Goal: Information Seeking & Learning: Learn about a topic

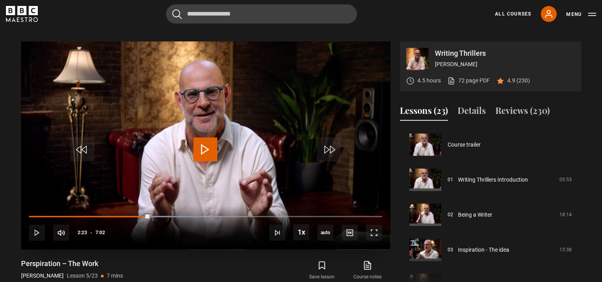
scroll to position [140, 0]
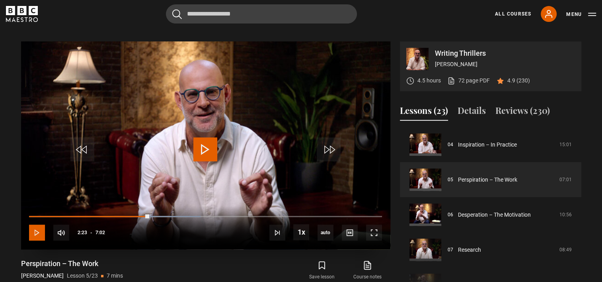
click at [38, 225] on span "Video Player" at bounding box center [37, 233] width 16 height 16
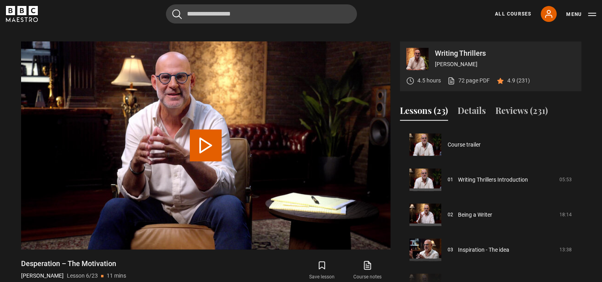
scroll to position [175, 0]
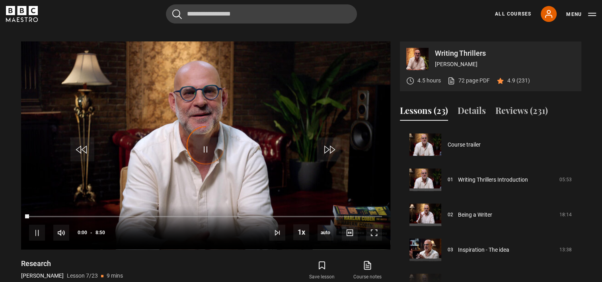
scroll to position [210, 0]
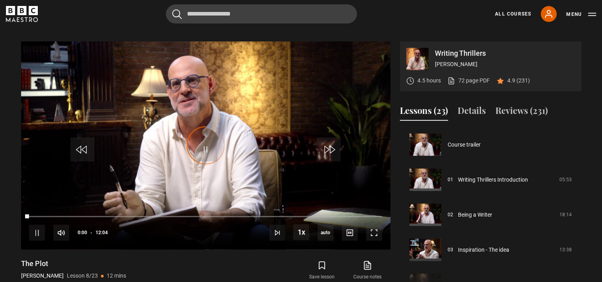
scroll to position [245, 0]
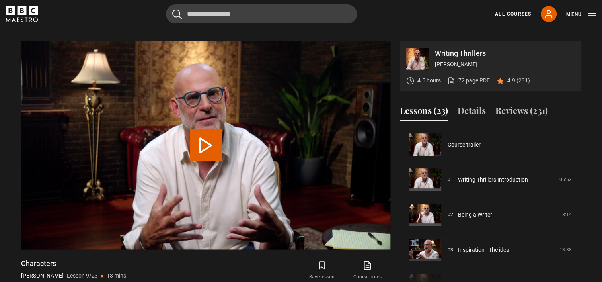
scroll to position [280, 0]
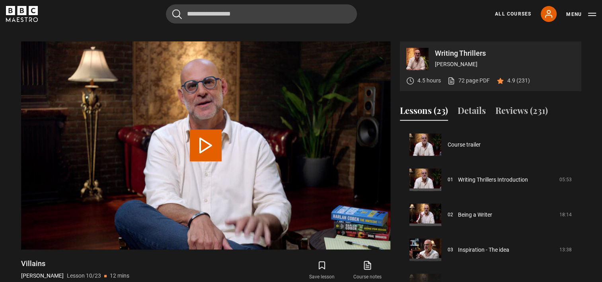
scroll to position [315, 0]
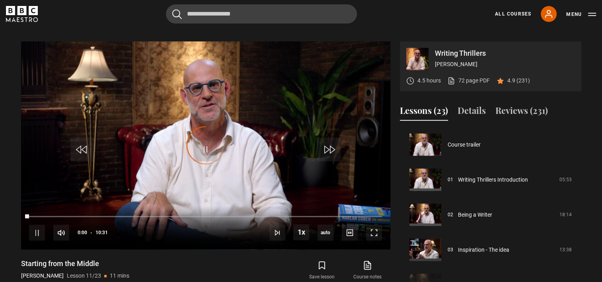
scroll to position [350, 0]
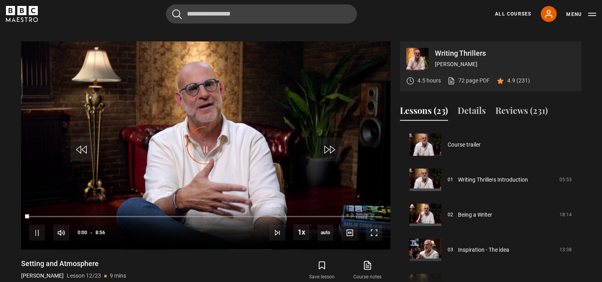
scroll to position [385, 0]
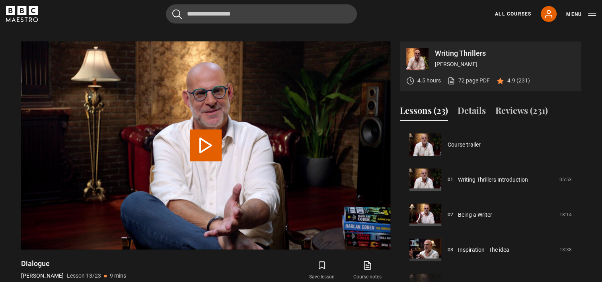
scroll to position [421, 0]
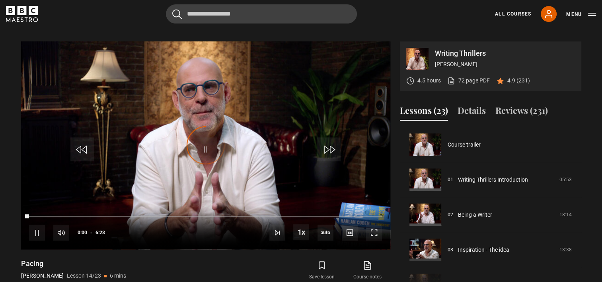
scroll to position [456, 0]
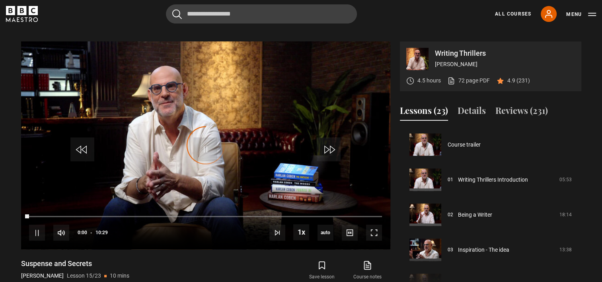
scroll to position [491, 0]
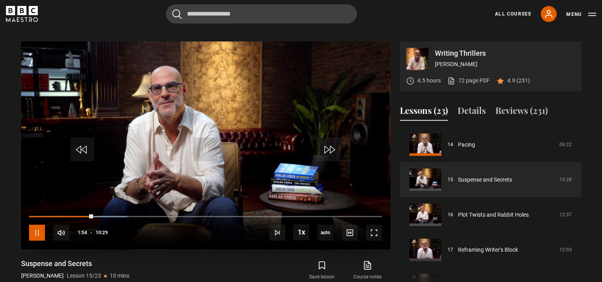
click at [34, 225] on span "Video Player" at bounding box center [37, 233] width 16 height 16
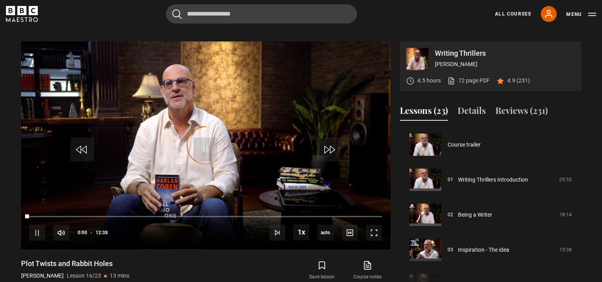
scroll to position [526, 0]
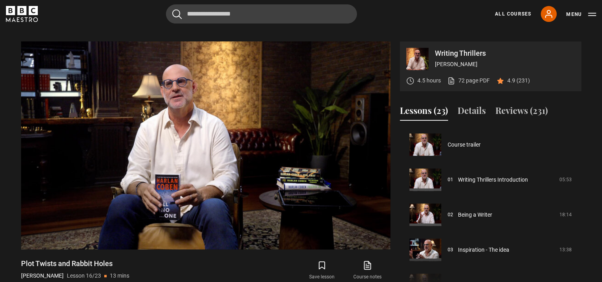
scroll to position [526, 0]
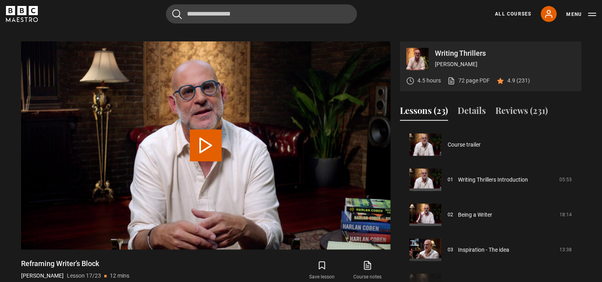
scroll to position [561, 0]
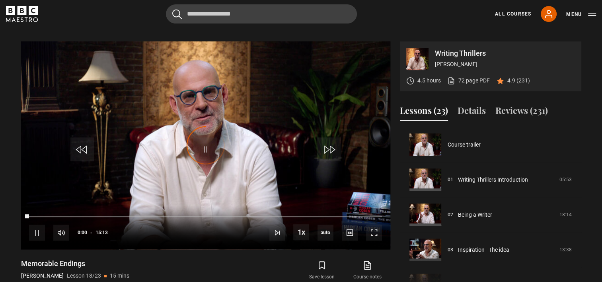
scroll to position [596, 0]
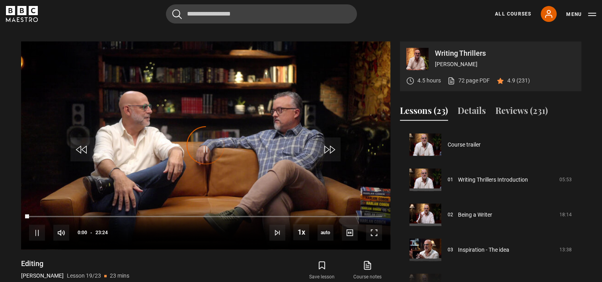
scroll to position [631, 0]
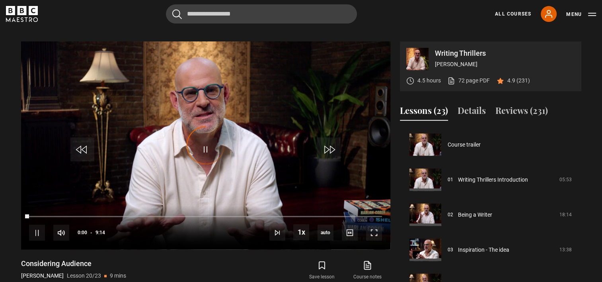
scroll to position [666, 0]
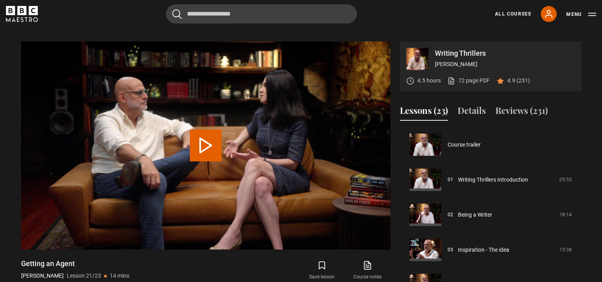
scroll to position [669, 0]
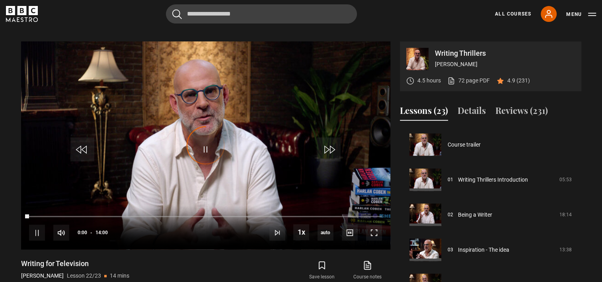
scroll to position [669, 0]
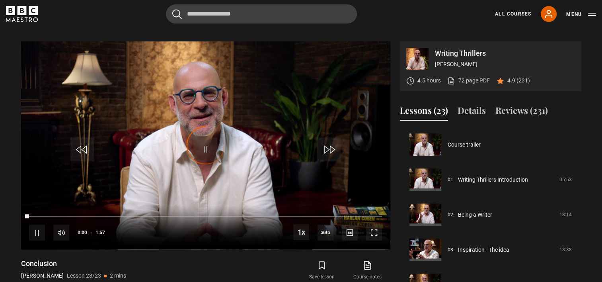
scroll to position [669, 0]
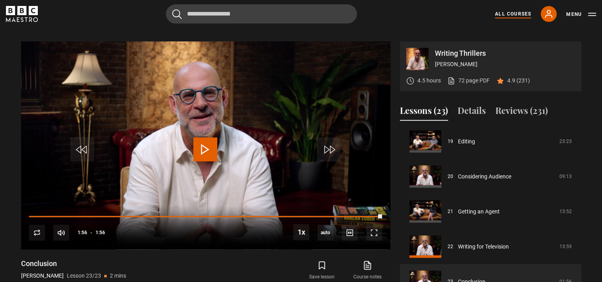
click at [522, 13] on link "All Courses" at bounding box center [513, 13] width 36 height 7
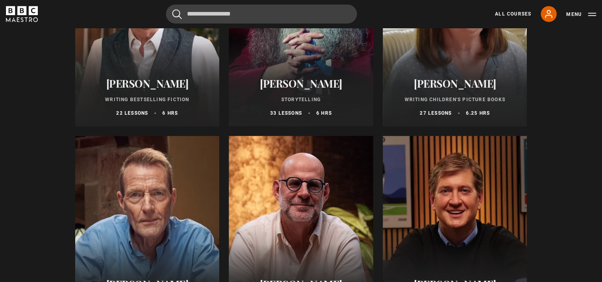
scroll to position [382, 0]
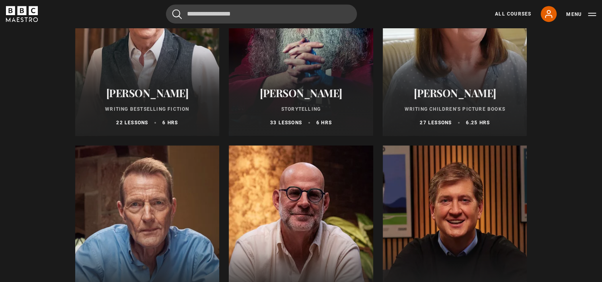
click at [146, 78] on div at bounding box center [147, 40] width 145 height 191
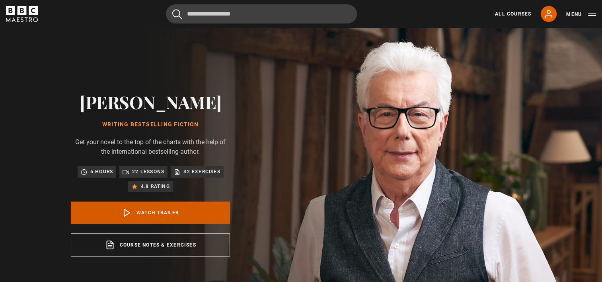
click at [145, 209] on link "Watch Trailer" at bounding box center [150, 212] width 159 height 22
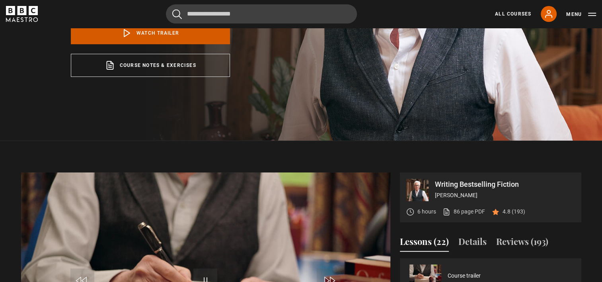
scroll to position [289, 0]
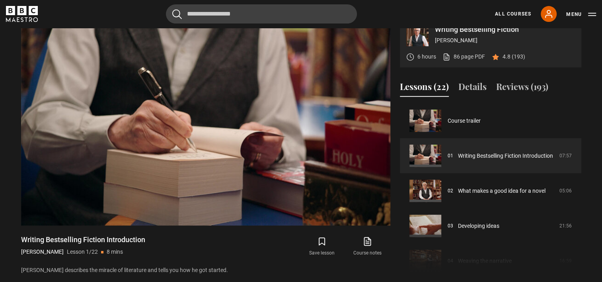
scroll to position [336, 0]
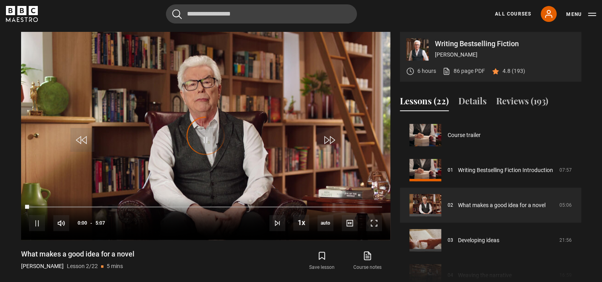
scroll to position [35, 0]
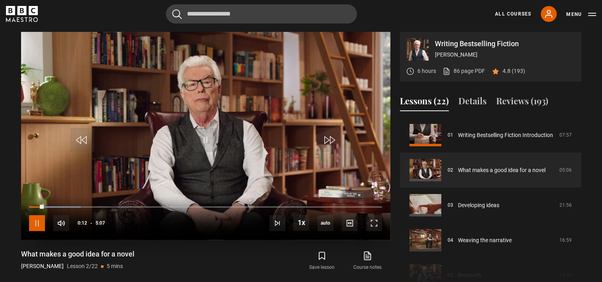
click at [38, 223] on span "Video Player" at bounding box center [37, 223] width 16 height 16
